Goal: Information Seeking & Learning: Learn about a topic

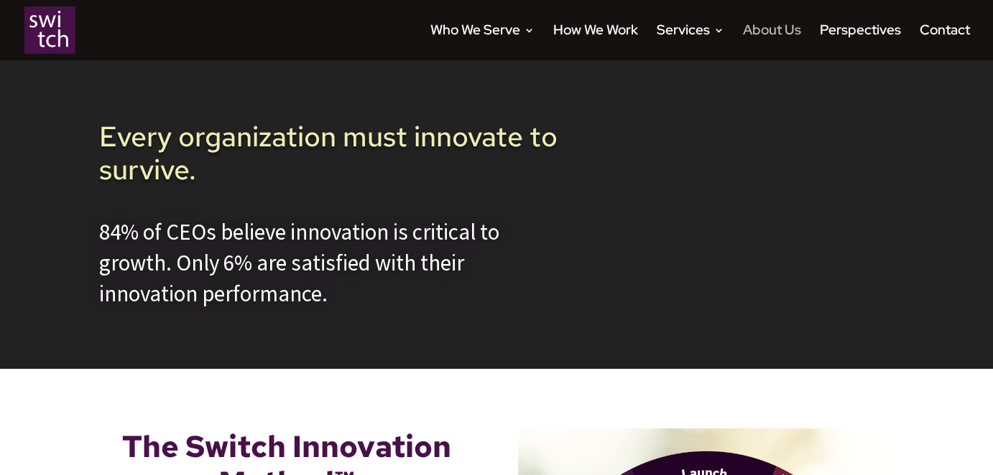
click at [766, 32] on link "About Us" at bounding box center [772, 42] width 58 height 35
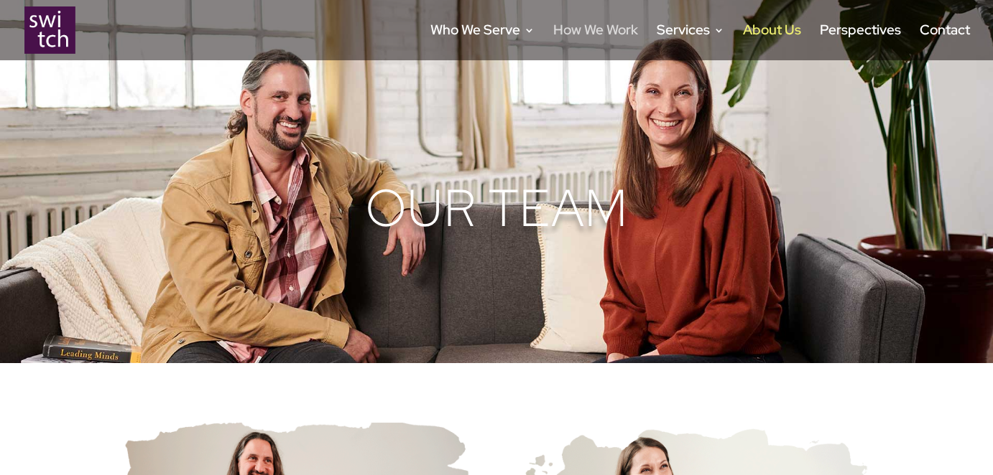
click at [583, 25] on link "How We Work" at bounding box center [595, 42] width 85 height 35
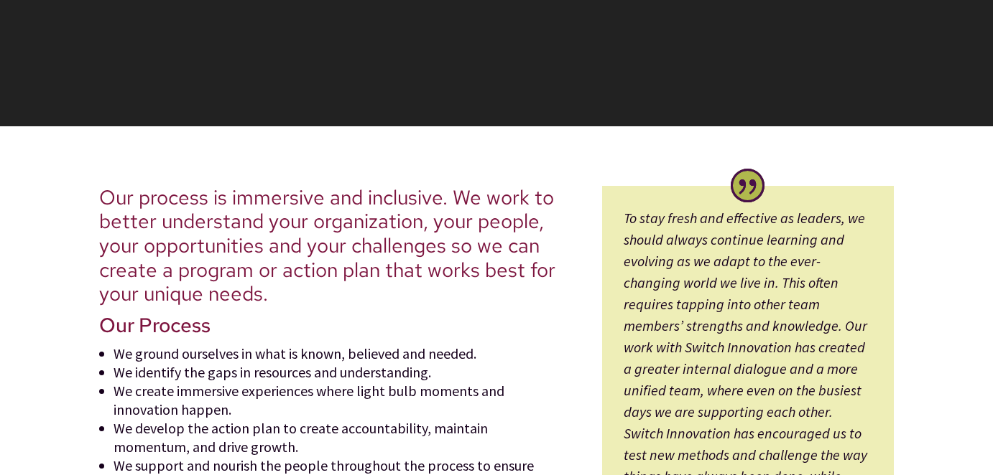
scroll to position [238, 0]
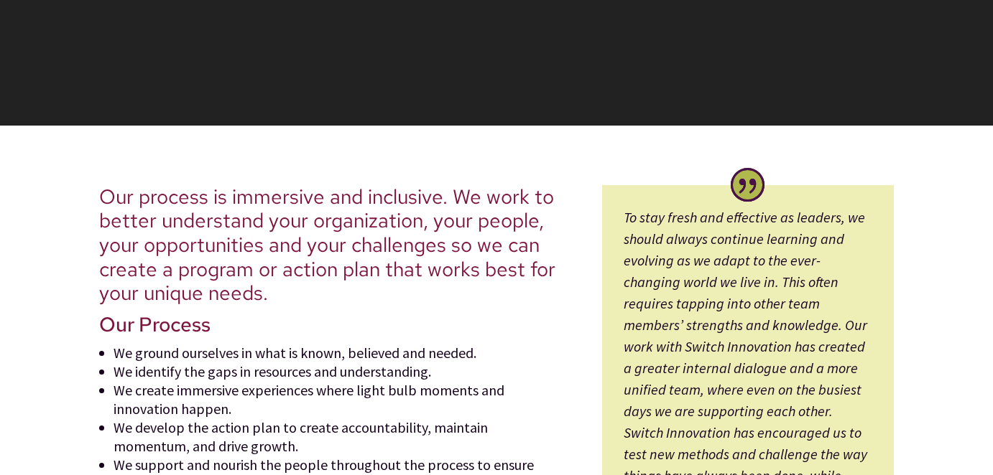
click at [424, 247] on span "Our process is immersive and inclusive. We work to better understand your organ…" at bounding box center [327, 245] width 456 height 124
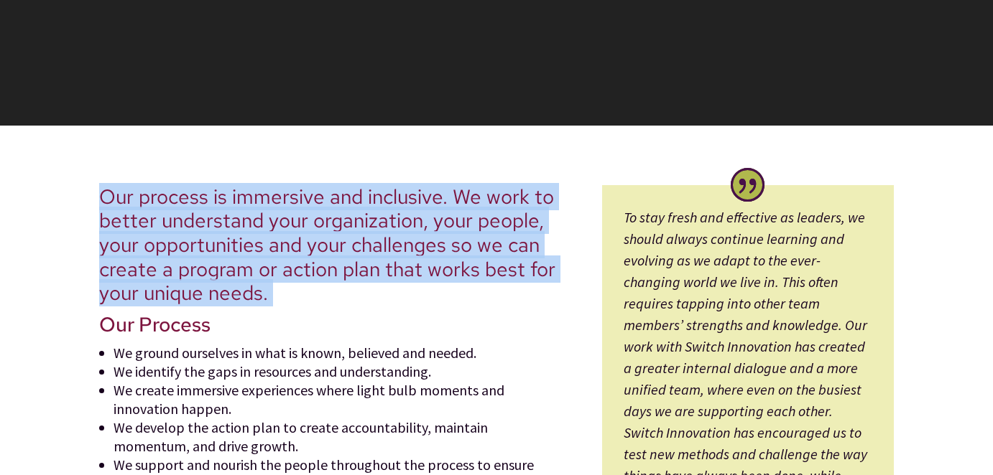
click at [424, 247] on span "Our process is immersive and inclusive. We work to better understand your organ…" at bounding box center [327, 245] width 456 height 124
copy div "Our process is immersive and inclusive. We work to better understand your organ…"
click at [520, 218] on span "Our process is immersive and inclusive. We work to better understand your organ…" at bounding box center [327, 245] width 456 height 124
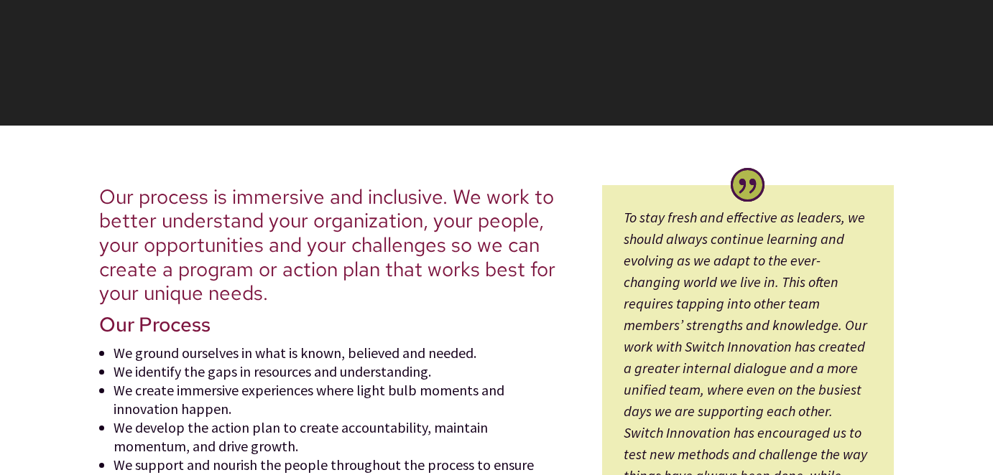
scroll to position [0, 0]
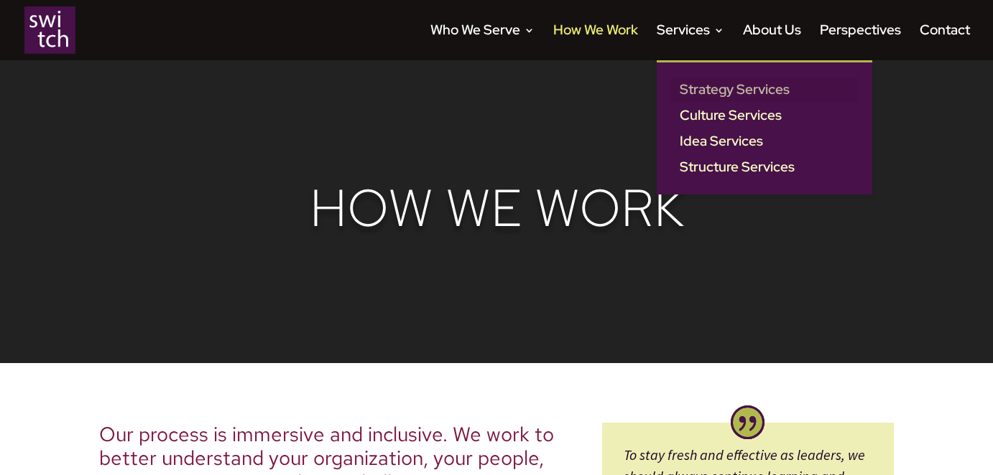
click at [720, 80] on link "Strategy Services" at bounding box center [764, 90] width 187 height 26
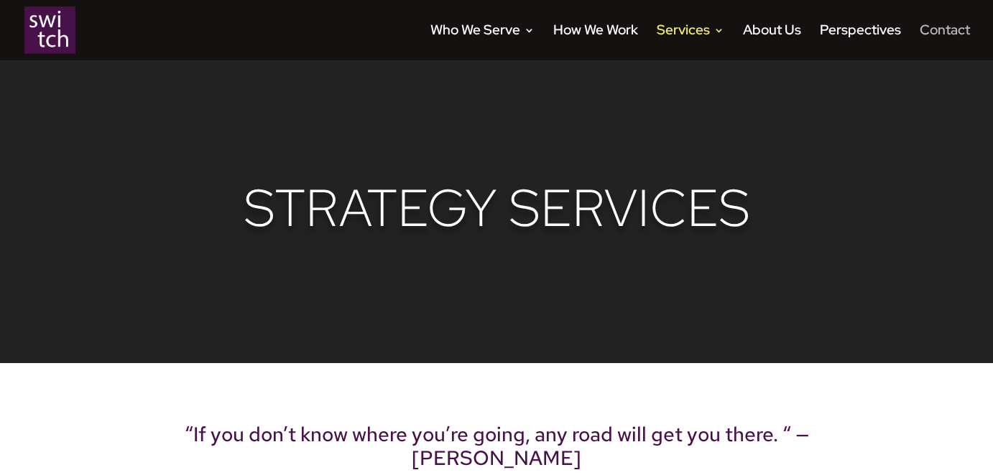
click at [922, 25] on link "Contact" at bounding box center [944, 42] width 50 height 35
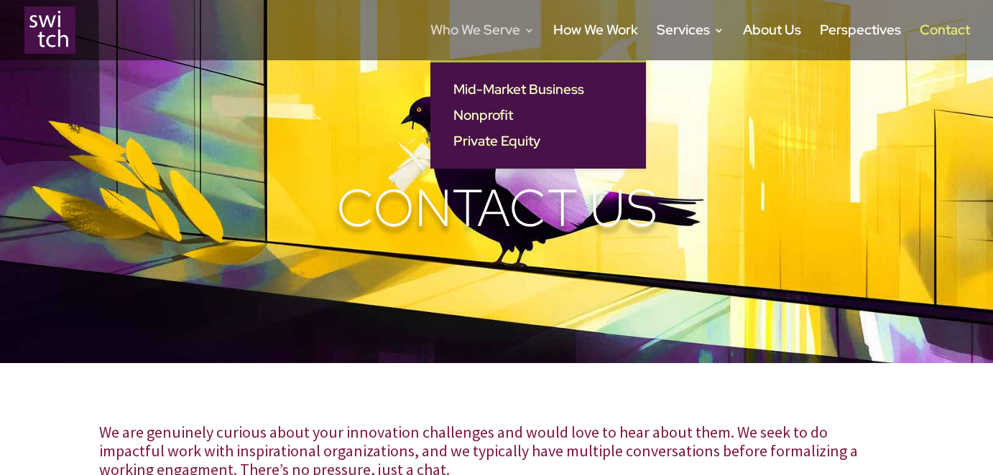
click at [496, 28] on link "Who We Serve" at bounding box center [482, 42] width 104 height 35
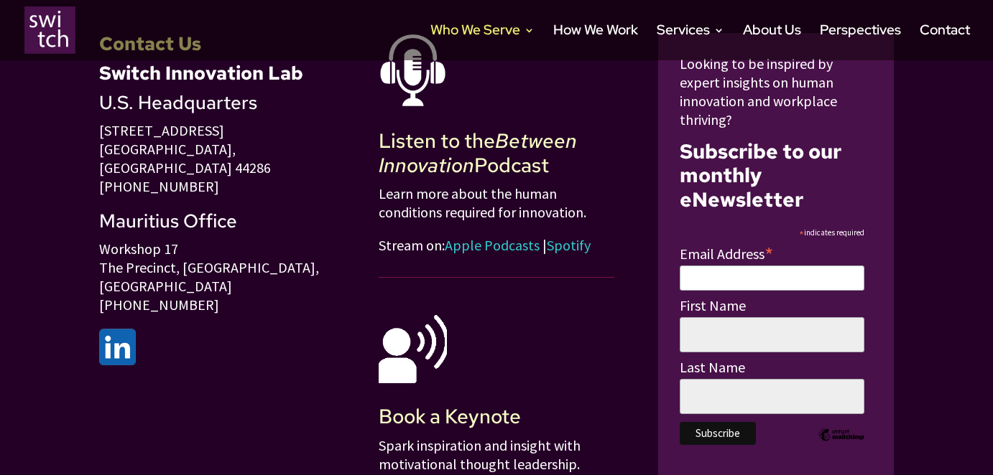
click at [504, 93] on div "Listen to the Between Innovation Podcast Learn more about the human conditions …" at bounding box center [497, 282] width 236 height 499
click at [767, 35] on link "About Us" at bounding box center [772, 42] width 58 height 35
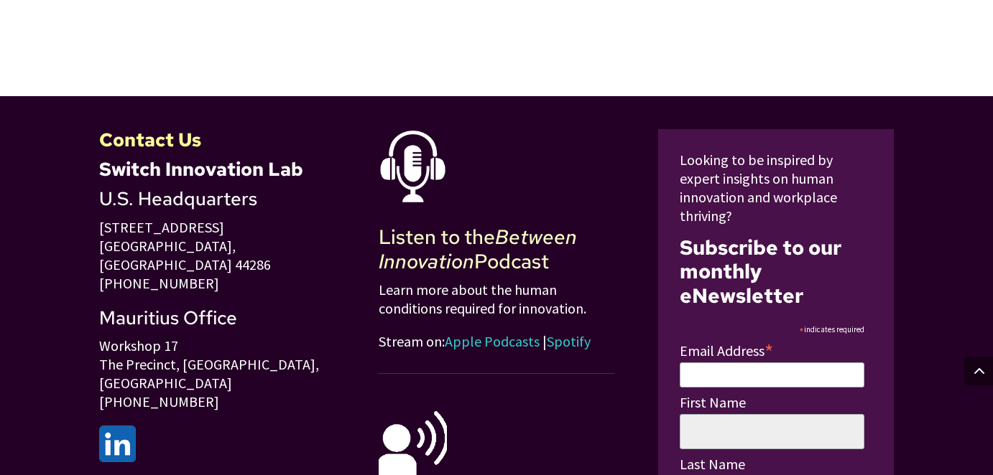
scroll to position [3063, 0]
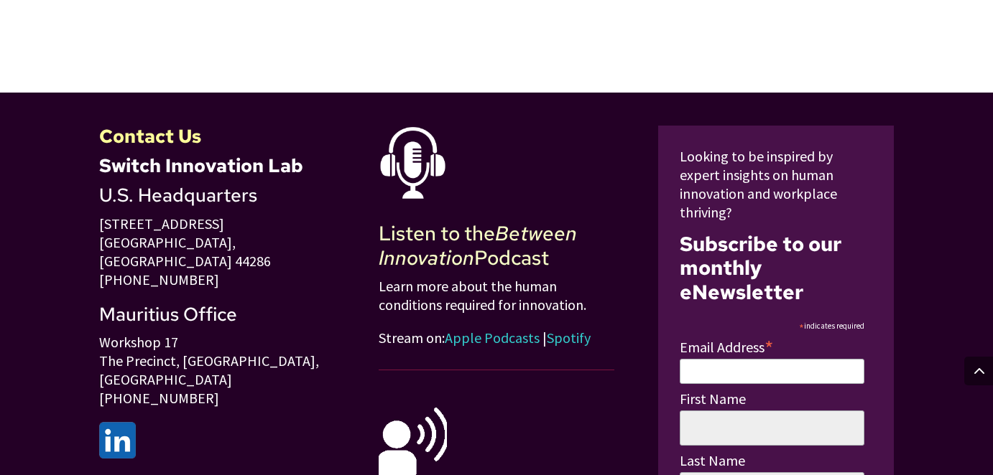
click at [575, 329] on link "Spotify" at bounding box center [569, 338] width 44 height 18
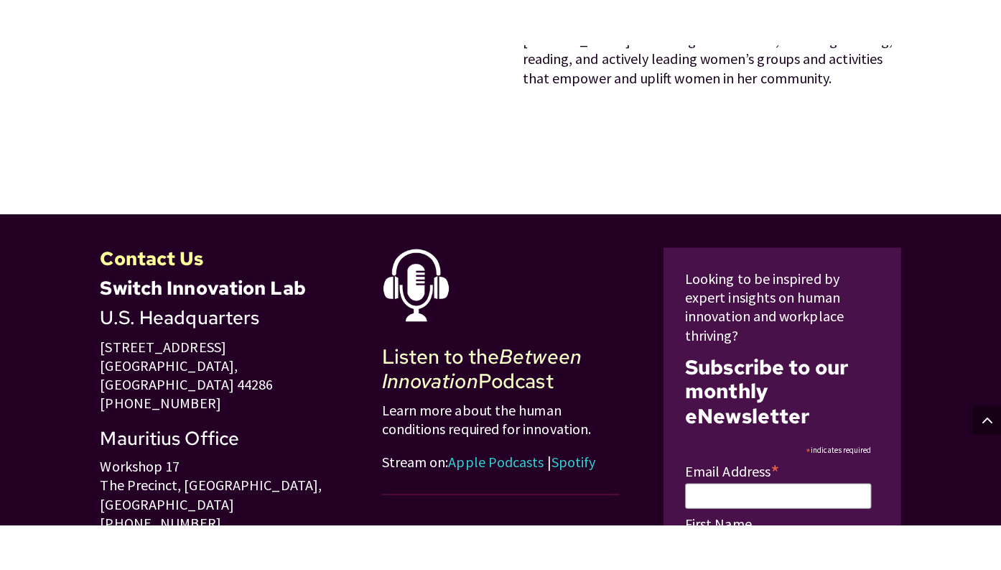
scroll to position [2992, 0]
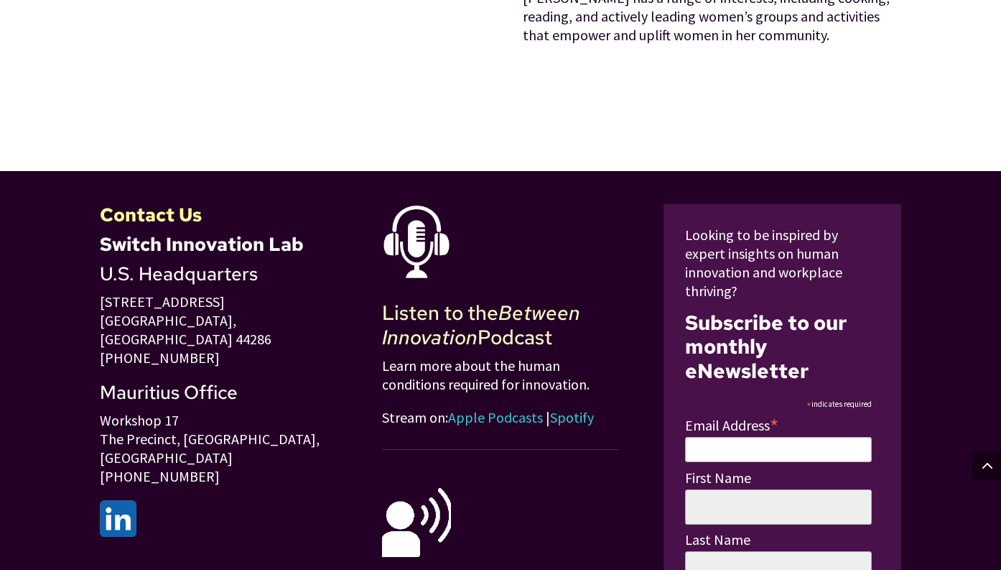
click at [570, 408] on link "Spotify" at bounding box center [572, 417] width 44 height 18
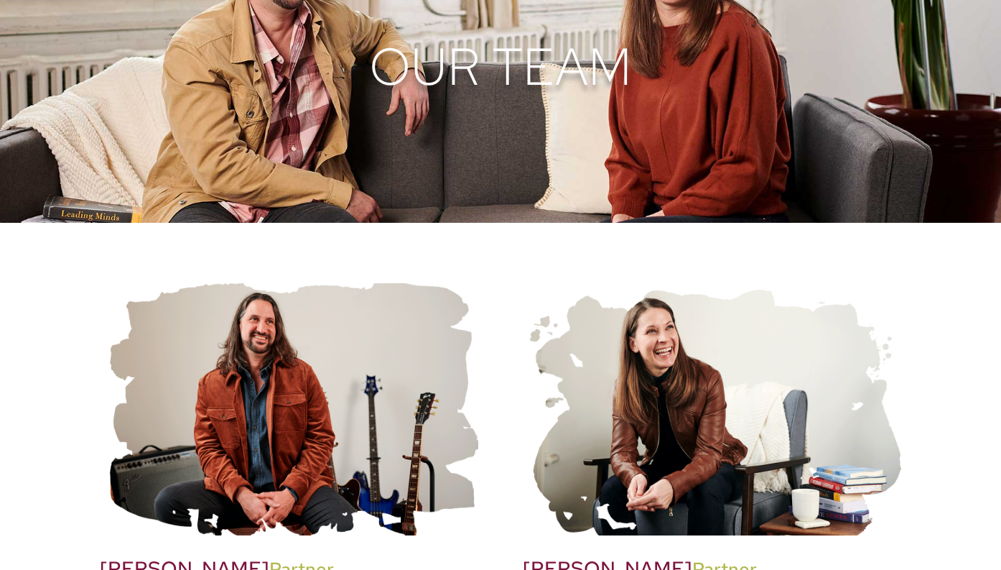
scroll to position [0, 0]
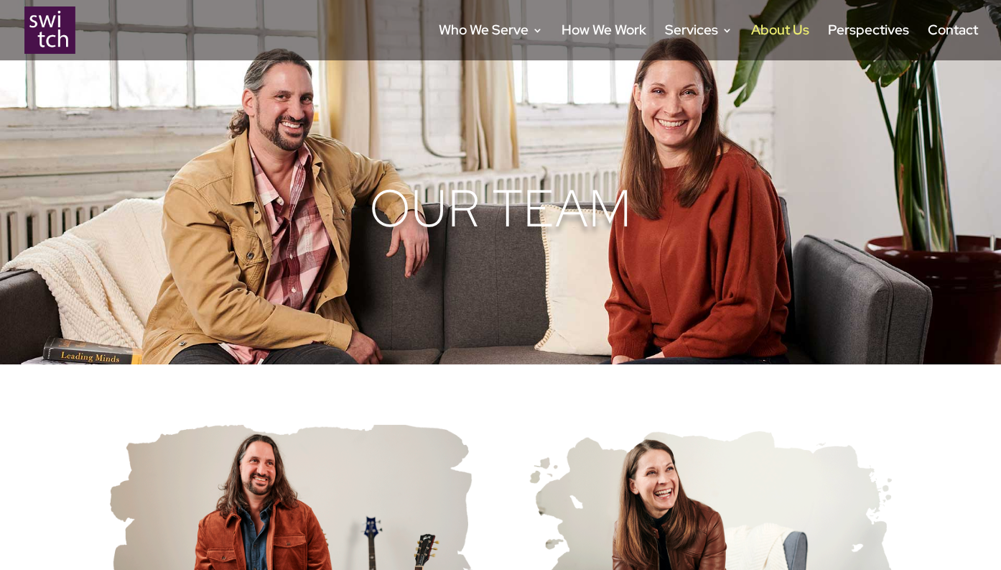
click at [40, 32] on img at bounding box center [49, 29] width 51 height 47
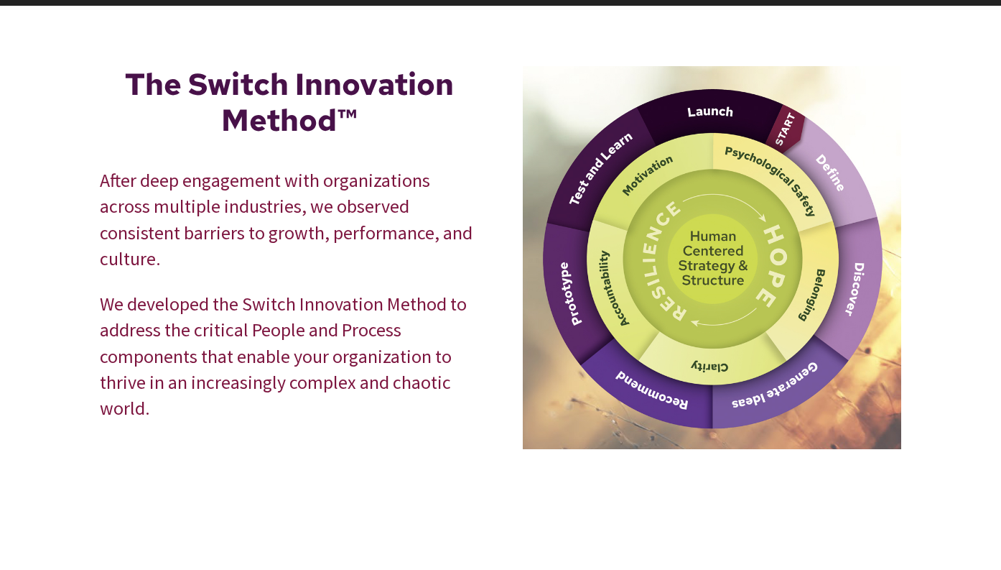
scroll to position [365, 0]
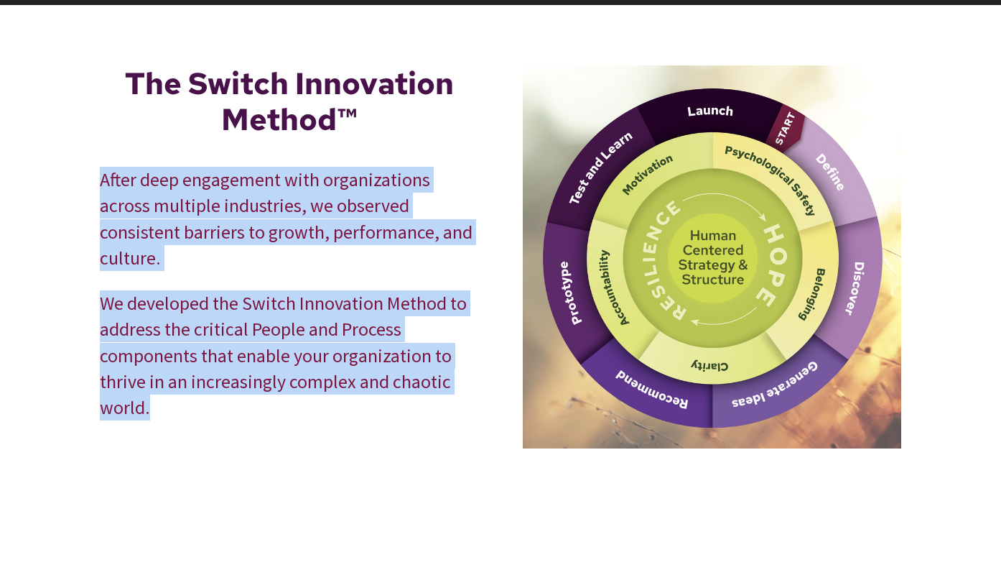
drag, startPoint x: 103, startPoint y: 183, endPoint x: 156, endPoint y: 406, distance: 228.9
click at [156, 406] on div "After deep engagement with organizations across multiple industries, we observe…" at bounding box center [289, 294] width 379 height 254
copy div "After deep engagement with organizations across multiple industries, we observe…"
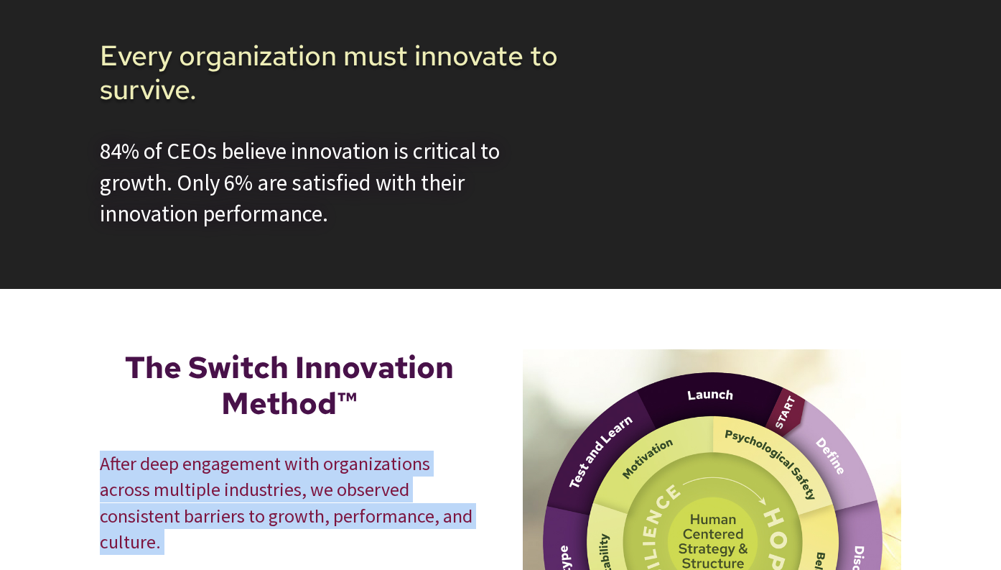
scroll to position [0, 0]
